Goal: Find specific page/section: Find specific page/section

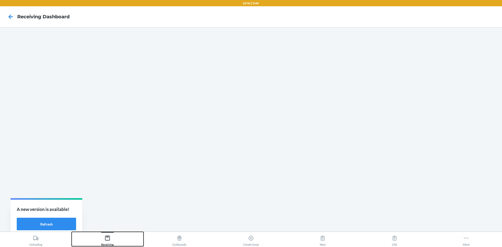
click at [109, 240] on icon at bounding box center [107, 238] width 5 height 5
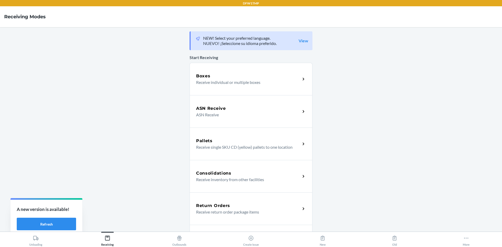
click at [222, 77] on div "Boxes" at bounding box center [248, 76] width 104 height 6
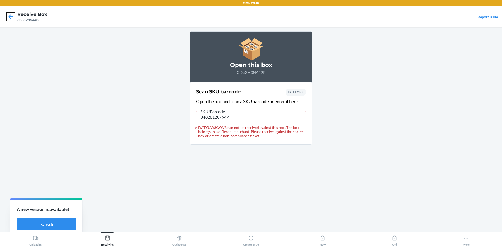
click at [11, 16] on icon at bounding box center [10, 16] width 9 height 9
